Goal: Check status: Check status

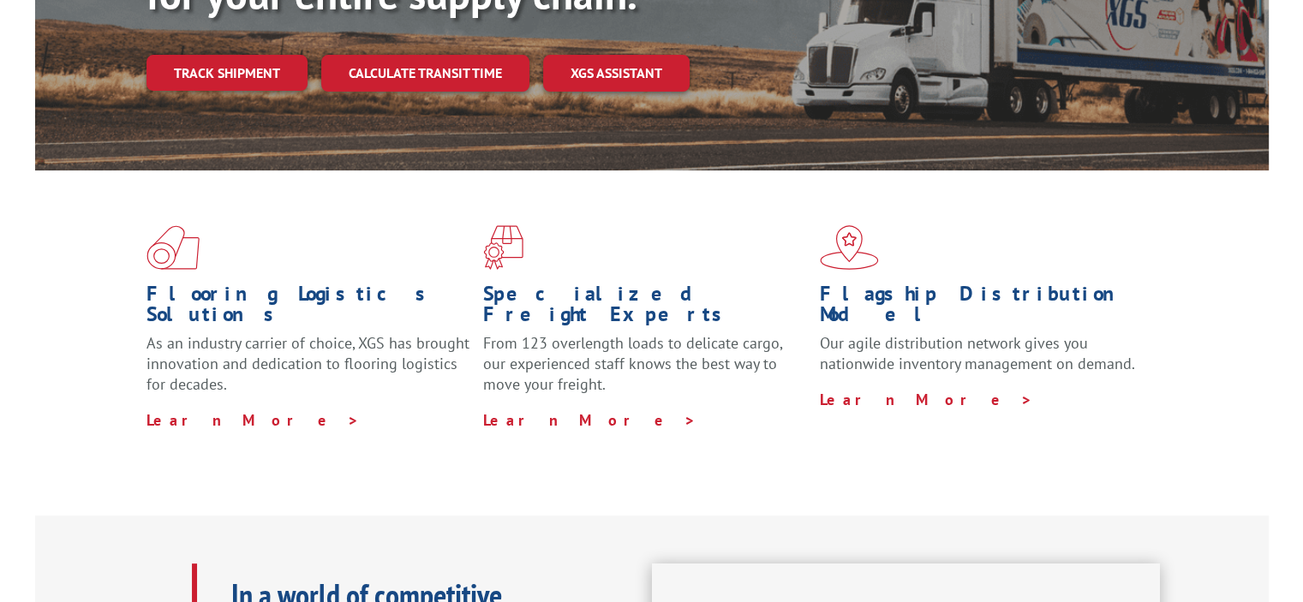
scroll to position [343, 0]
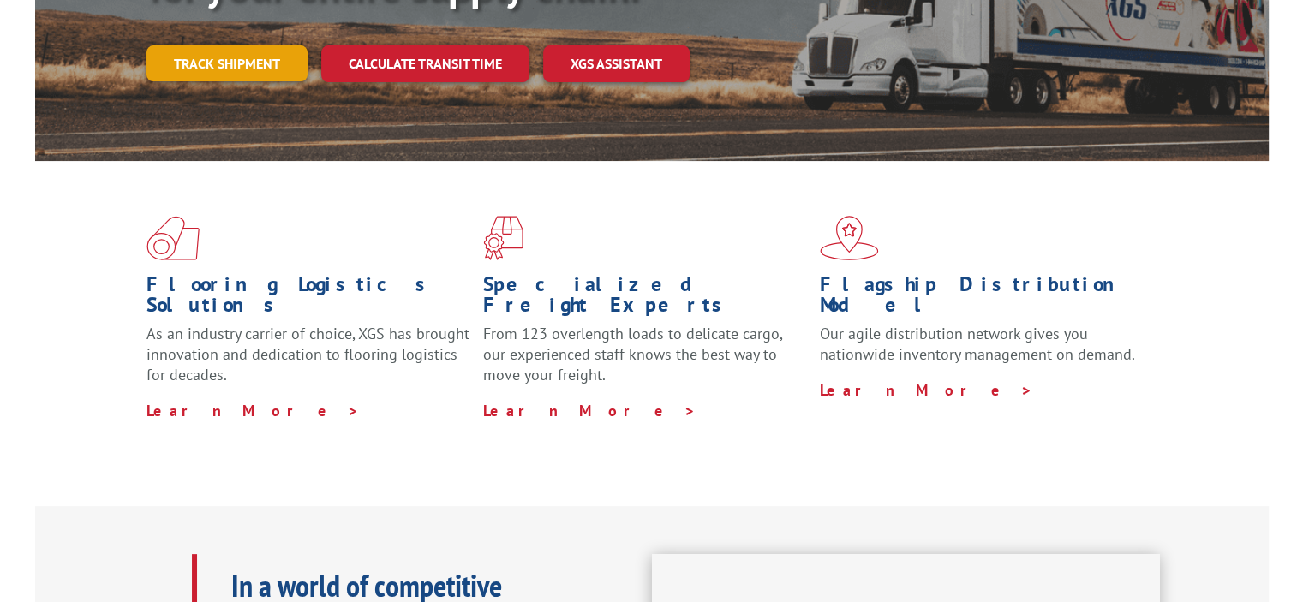
click at [216, 45] on link "Track shipment" at bounding box center [226, 63] width 161 height 36
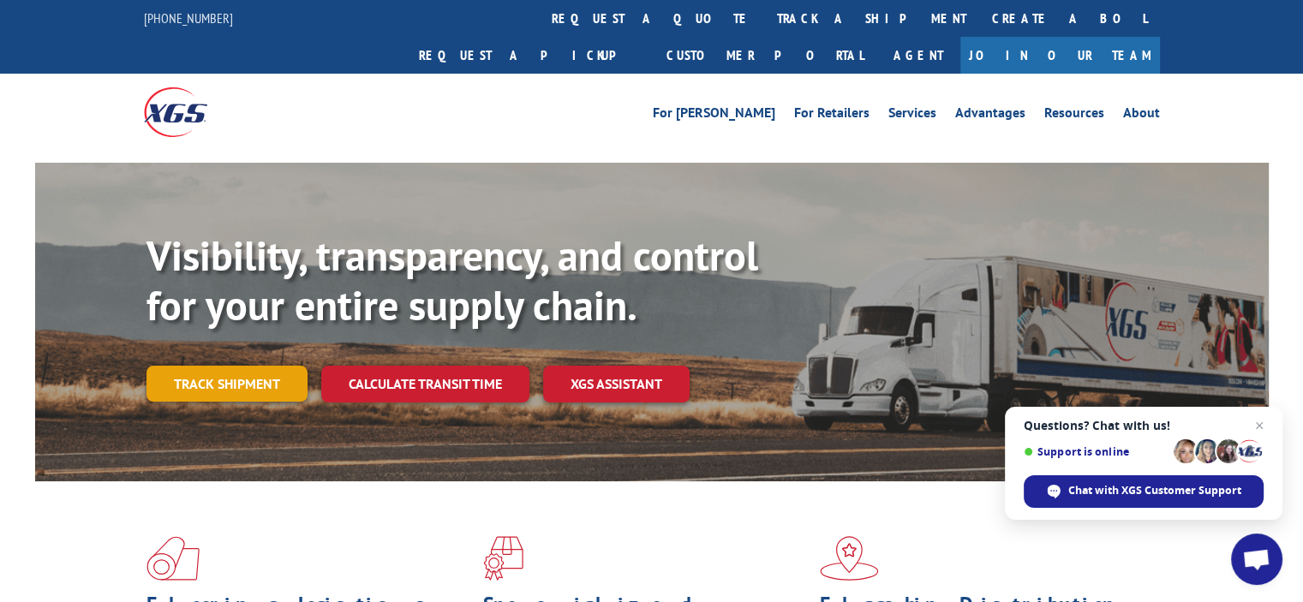
click at [228, 366] on link "Track shipment" at bounding box center [226, 384] width 161 height 36
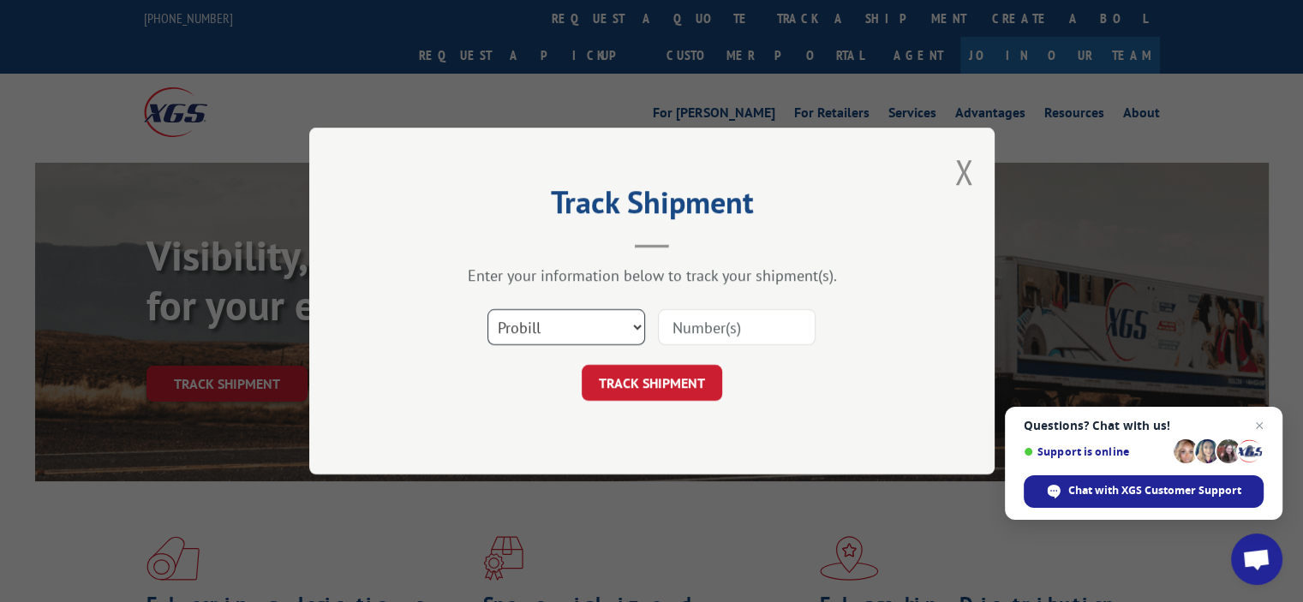
click at [541, 326] on select "Select category... Probill BOL PO" at bounding box center [566, 327] width 158 height 36
select select "bol"
click at [487, 309] on select "Select category... Probill BOL PO" at bounding box center [566, 327] width 158 height 36
click at [699, 328] on input at bounding box center [737, 327] width 158 height 36
type input "2864335"
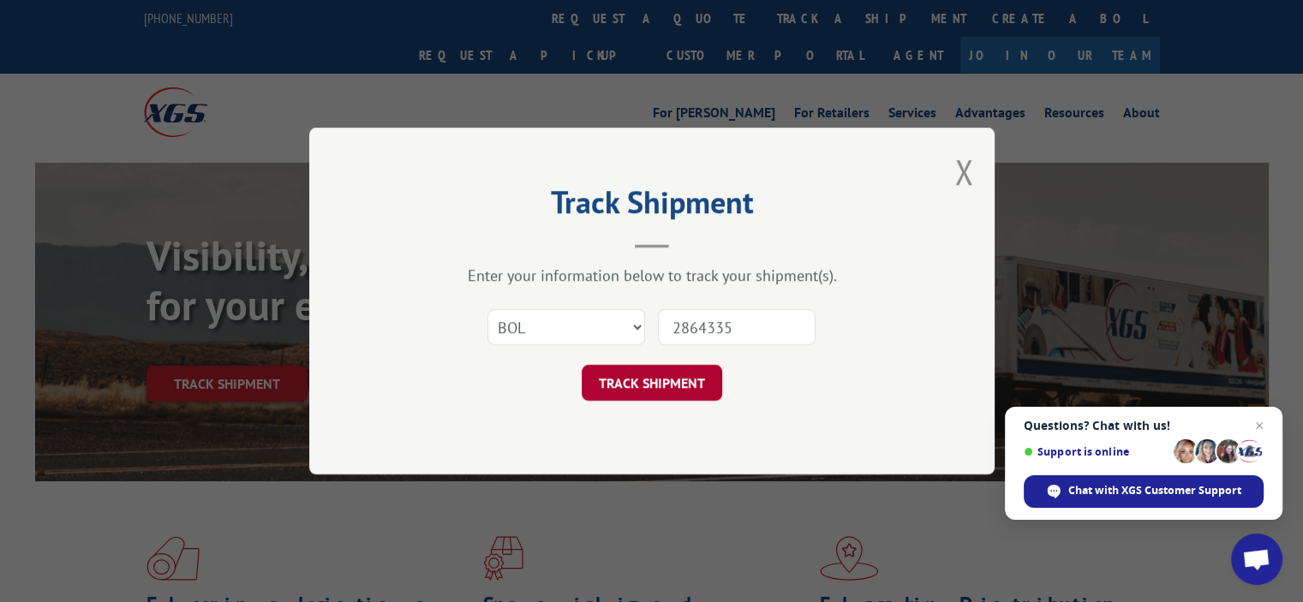
click at [640, 386] on button "TRACK SHIPMENT" at bounding box center [652, 383] width 140 height 36
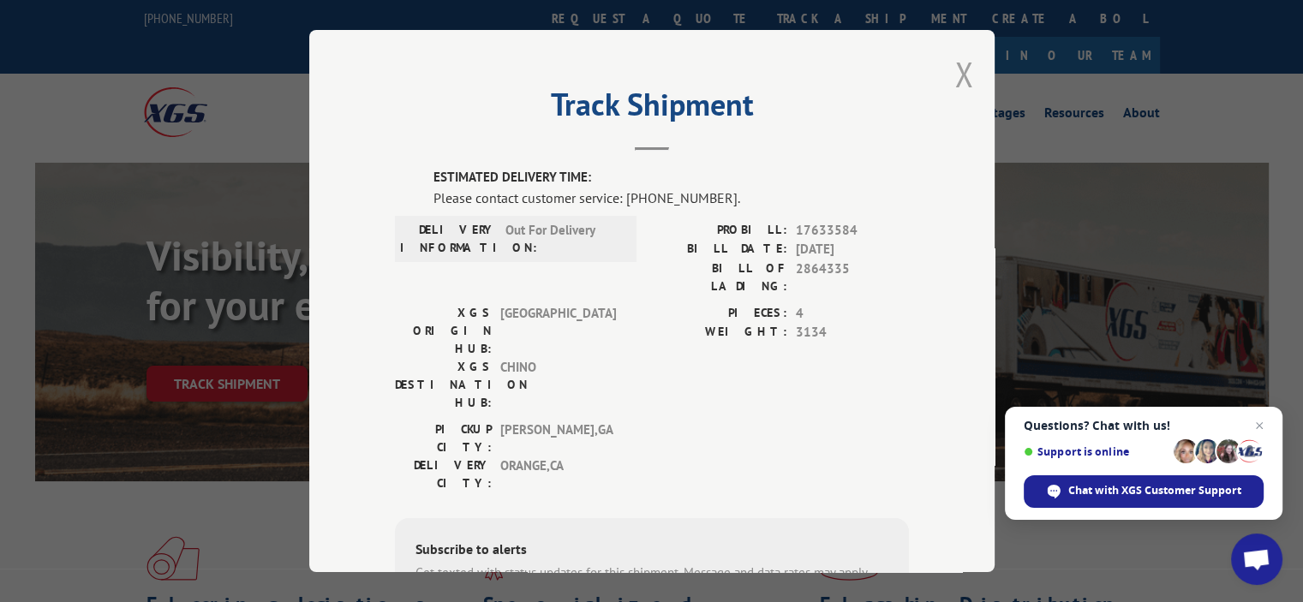
click at [958, 75] on button "Close modal" at bounding box center [963, 73] width 19 height 45
